Goal: Check status

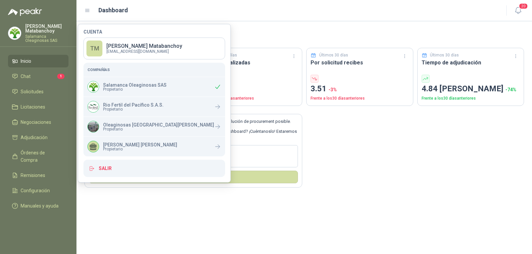
click at [381, 174] on div "En Peakr , nos importan tus necesidades y queremos ofrecerte la mejor solución …" at bounding box center [303, 147] width 439 height 82
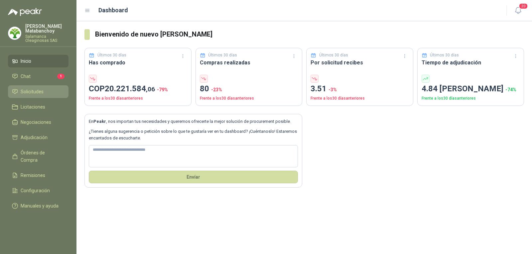
click at [41, 87] on link "Solicitudes" at bounding box center [38, 91] width 60 height 13
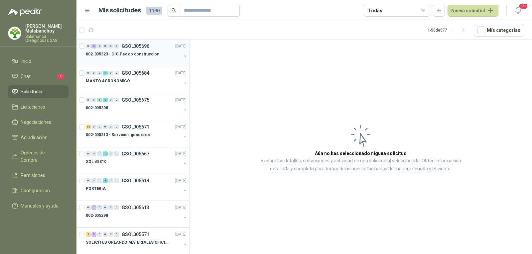
click at [135, 54] on p "002-005323 - CIO Pedido construccion" at bounding box center [122, 54] width 73 height 6
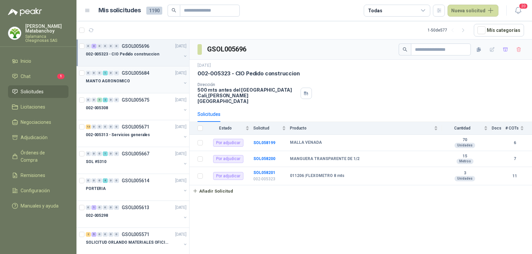
click at [149, 83] on div "MANTO AGRONOMICO" at bounding box center [133, 81] width 95 height 8
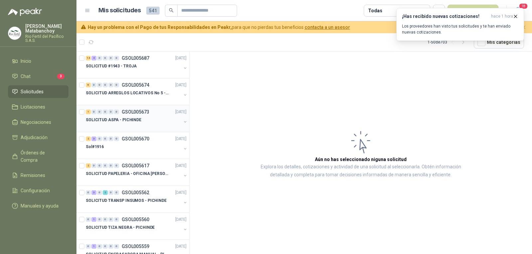
click at [133, 122] on p "SOLICITUD ASPA - PICHINDE" at bounding box center [113, 120] width 55 height 6
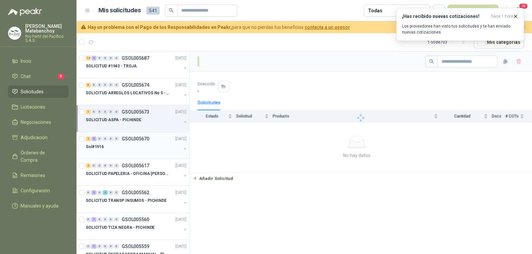
click at [136, 150] on div "Sol#1916" at bounding box center [133, 147] width 95 height 8
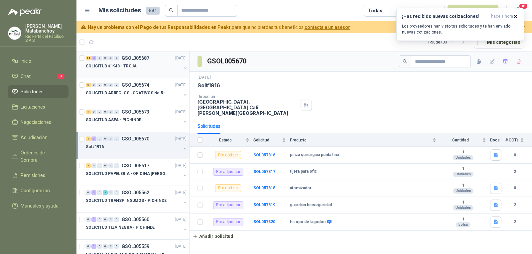
click at [143, 69] on div "SOLICITUD #1943 - TROJA" at bounding box center [133, 66] width 95 height 8
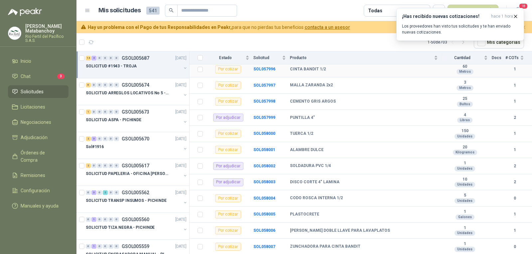
scroll to position [187, 0]
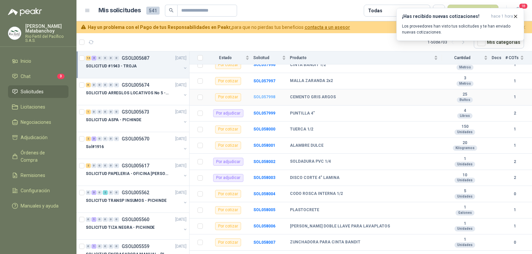
click at [262, 95] on b "SOL057998" at bounding box center [264, 97] width 22 height 5
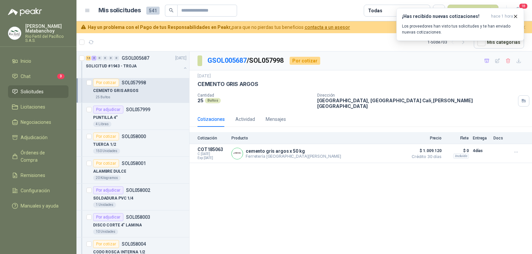
scroll to position [221, 0]
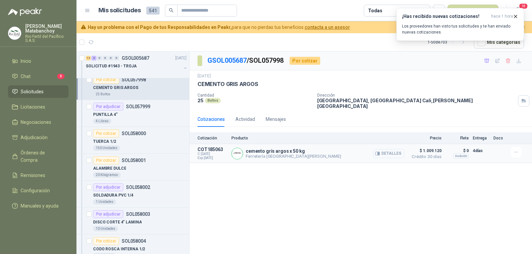
click at [396, 151] on button "Detalles" at bounding box center [388, 153] width 31 height 9
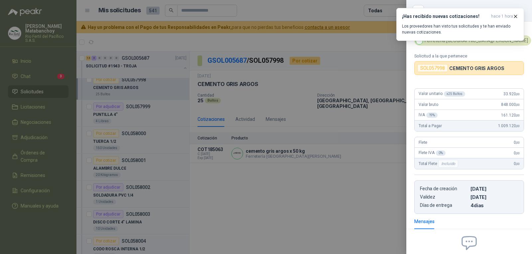
scroll to position [0, 0]
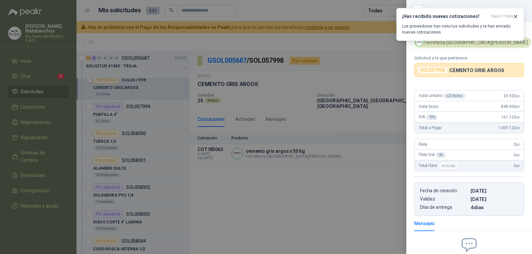
click at [368, 148] on div at bounding box center [266, 127] width 532 height 254
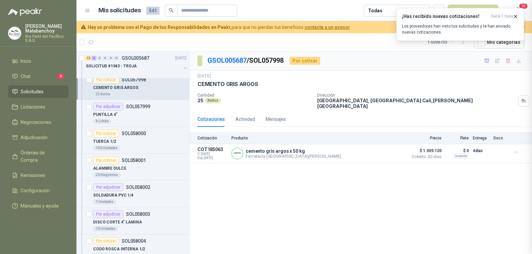
scroll to position [72, 0]
click at [384, 151] on button "Detalles" at bounding box center [388, 153] width 31 height 9
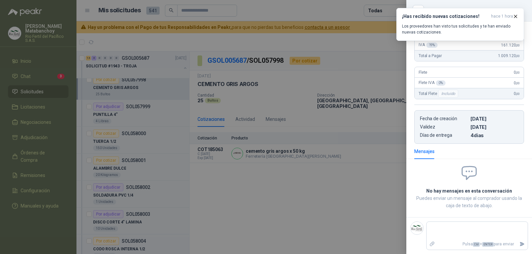
click at [343, 153] on div at bounding box center [266, 127] width 532 height 254
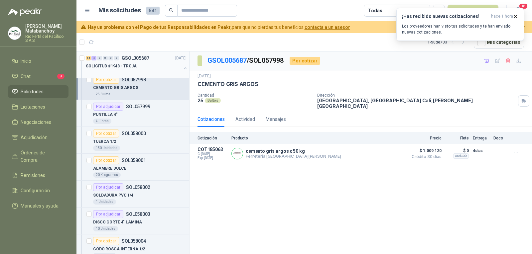
click at [159, 61] on div "14 4 0 0 0 0 GSOL005687 [DATE]" at bounding box center [137, 58] width 102 height 8
